Goal: Check status: Check status

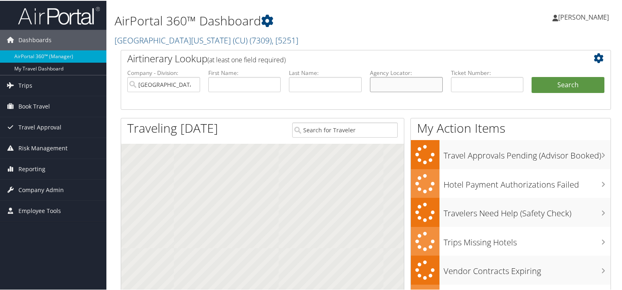
click at [396, 87] on input "text" at bounding box center [406, 83] width 73 height 15
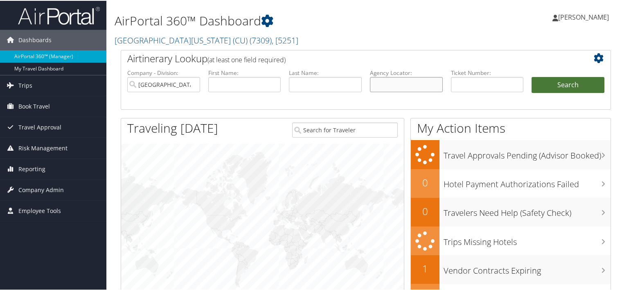
paste input "BY2N57"
type input "BY2N57"
click at [557, 88] on button "Search" at bounding box center [567, 84] width 73 height 16
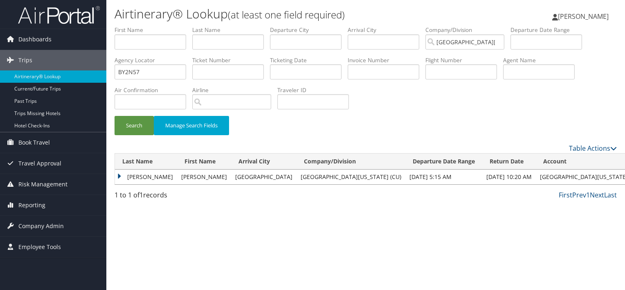
click at [157, 172] on td "SANKARA NARAYANAN" at bounding box center [146, 176] width 62 height 15
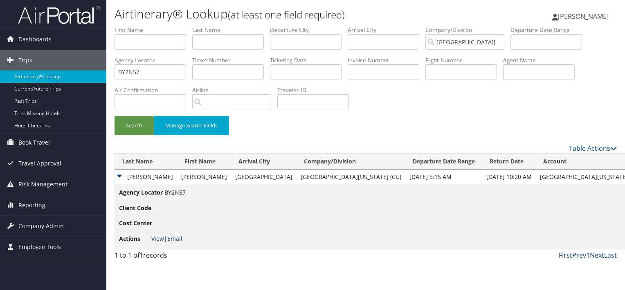
click at [151, 241] on link "View" at bounding box center [157, 238] width 13 height 8
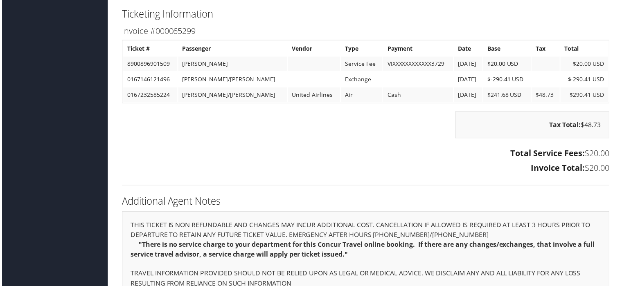
scroll to position [962, 0]
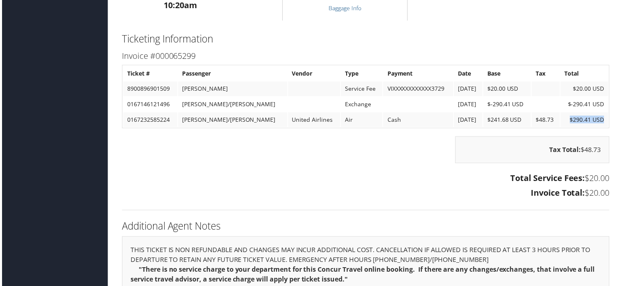
drag, startPoint x: 569, startPoint y: 118, endPoint x: 606, endPoint y: 119, distance: 36.4
click at [606, 119] on td "$290.41 USD" at bounding box center [585, 120] width 48 height 15
drag, startPoint x: 606, startPoint y: 119, endPoint x: 588, endPoint y: 132, distance: 21.1
click at [588, 131] on div "Invoice #000065299 Ticket # Passenger Vendor Type Payment Date Base Tax Total 8…" at bounding box center [366, 126] width 502 height 154
drag, startPoint x: 375, startPoint y: 119, endPoint x: 390, endPoint y: 121, distance: 14.9
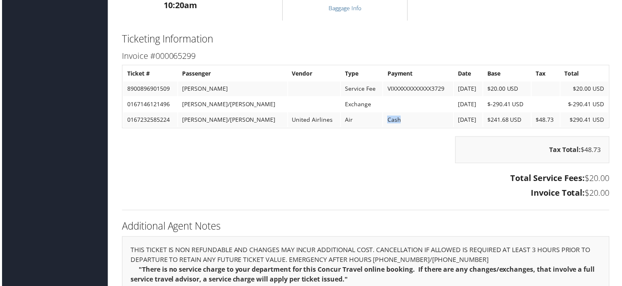
click at [390, 121] on td "Cash" at bounding box center [418, 120] width 70 height 15
drag, startPoint x: 390, startPoint y: 121, endPoint x: 425, endPoint y: 165, distance: 56.7
click at [425, 165] on div "Tax Total: $48.73" at bounding box center [366, 154] width 502 height 35
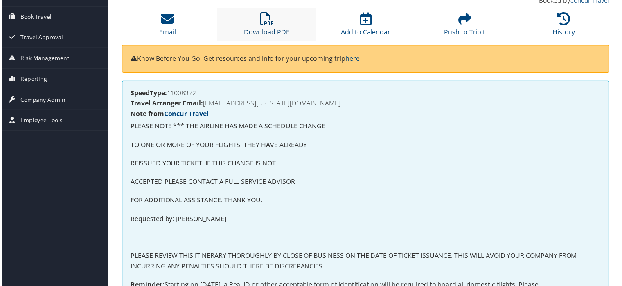
scroll to position [0, 0]
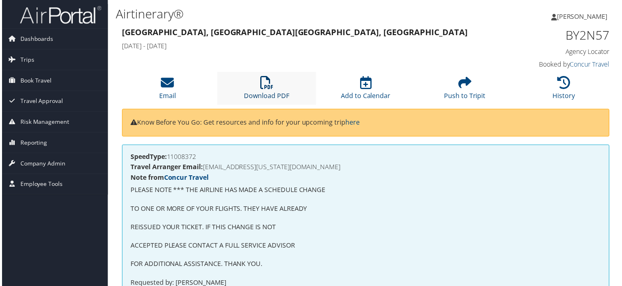
click at [266, 77] on icon at bounding box center [265, 82] width 13 height 13
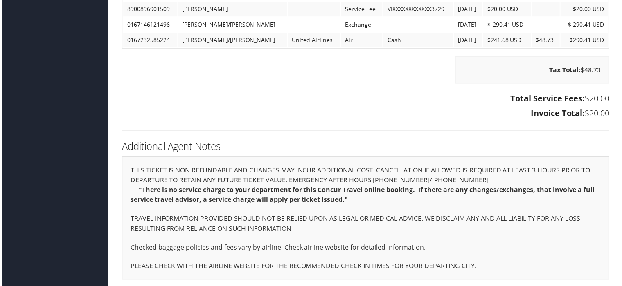
scroll to position [962, 0]
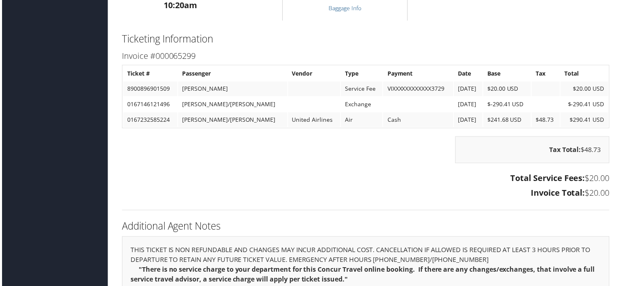
drag, startPoint x: 436, startPoint y: 157, endPoint x: 414, endPoint y: 134, distance: 31.5
click at [436, 157] on div "Tax Total: $48.73" at bounding box center [366, 154] width 502 height 35
